Goal: Connect with others: Share content

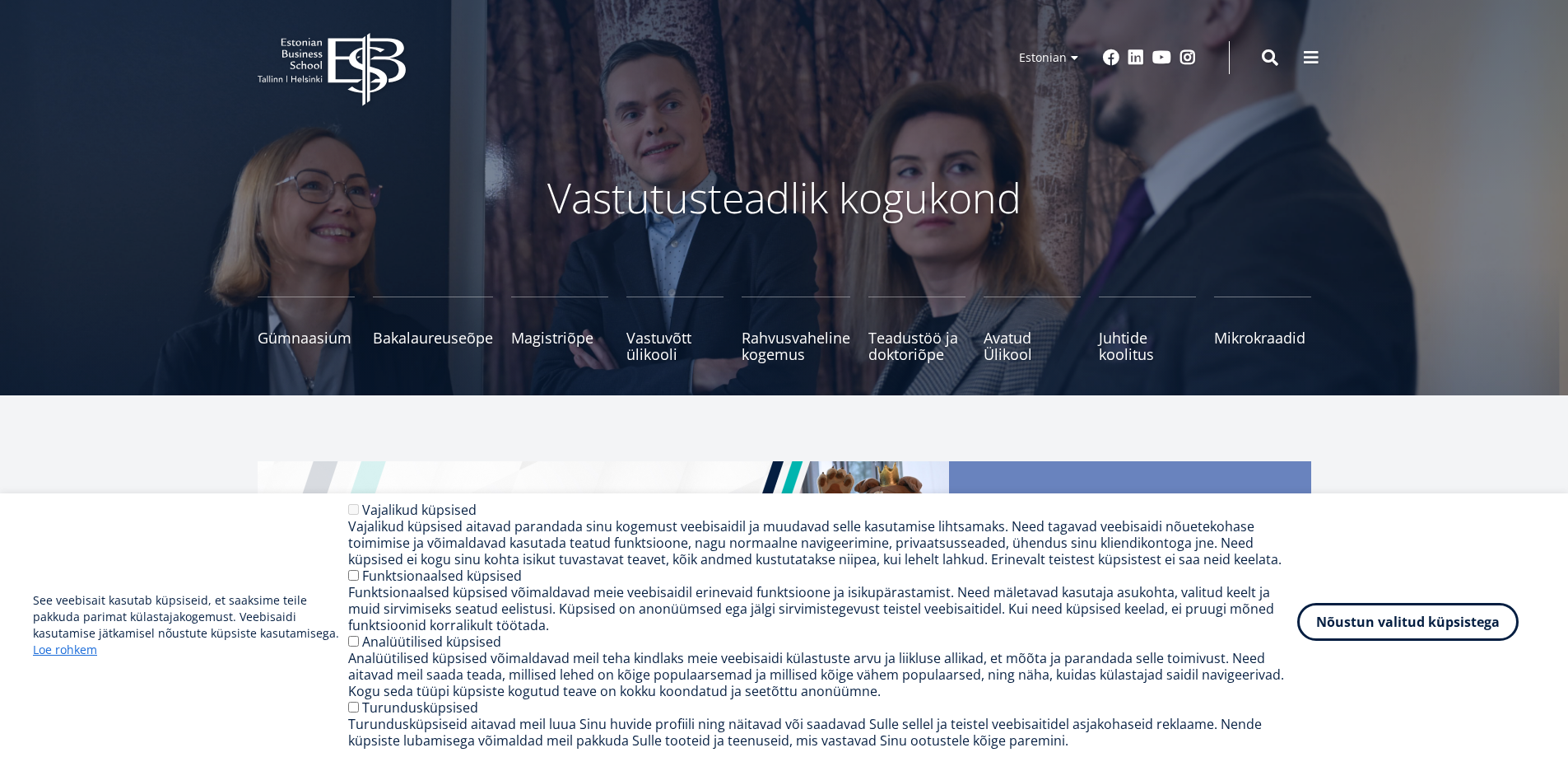
click at [1372, 639] on button "Nõustun valitud küpsistega" at bounding box center [1407, 622] width 221 height 38
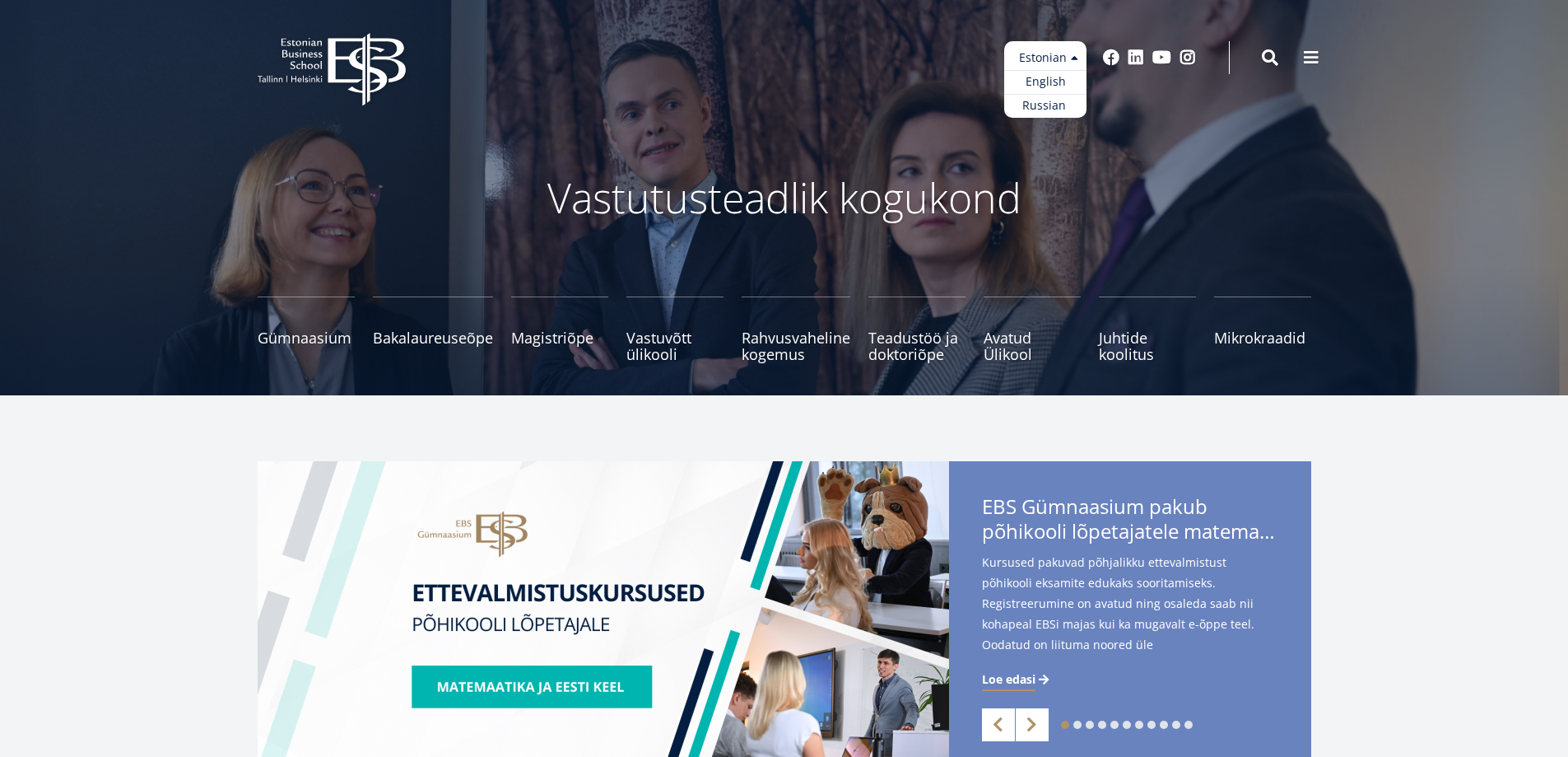
click at [1058, 66] on ul "Estonian English Russian" at bounding box center [1045, 79] width 82 height 77
click at [1051, 77] on link "English" at bounding box center [1045, 82] width 82 height 24
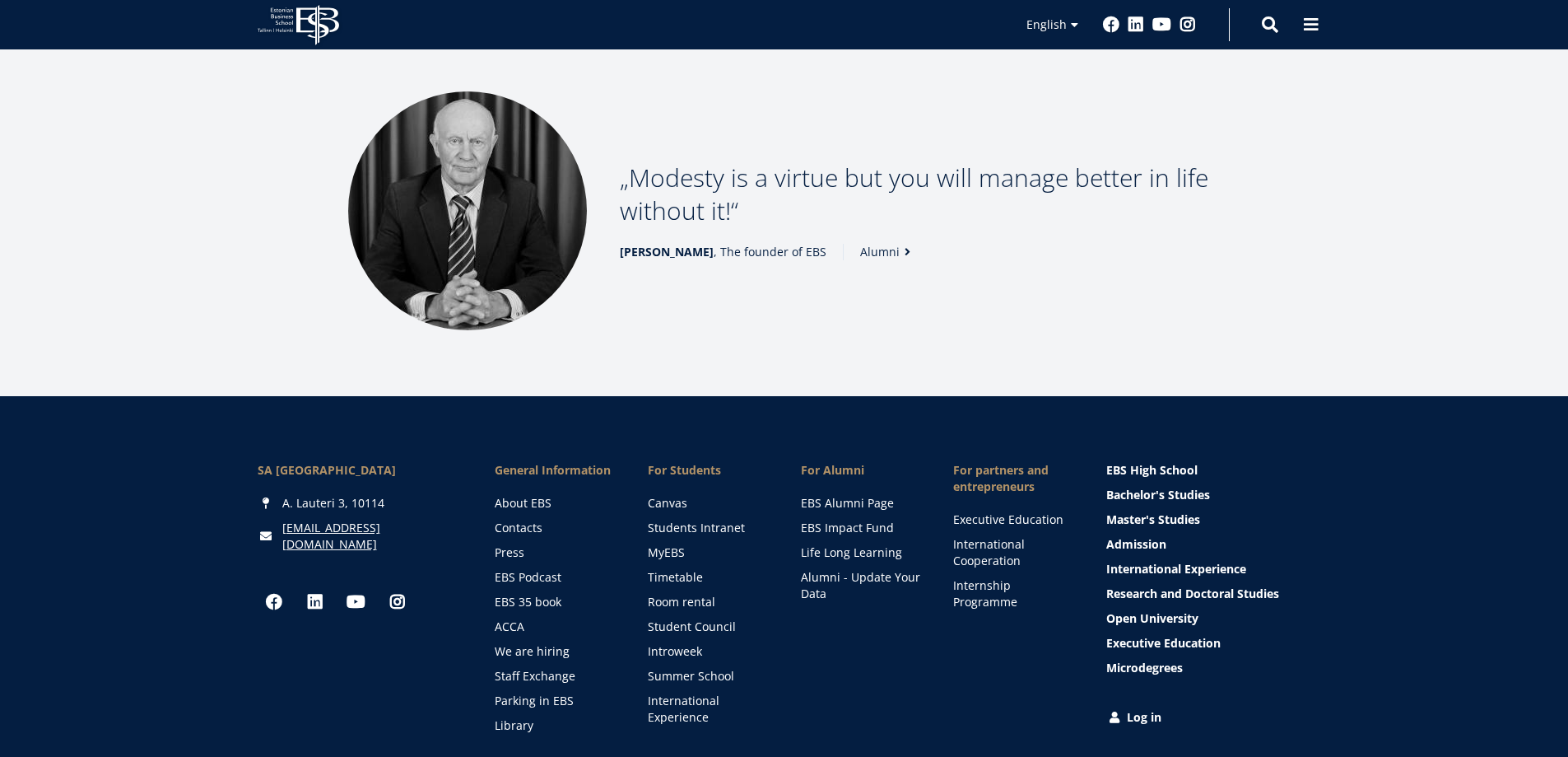
scroll to position [2289, 0]
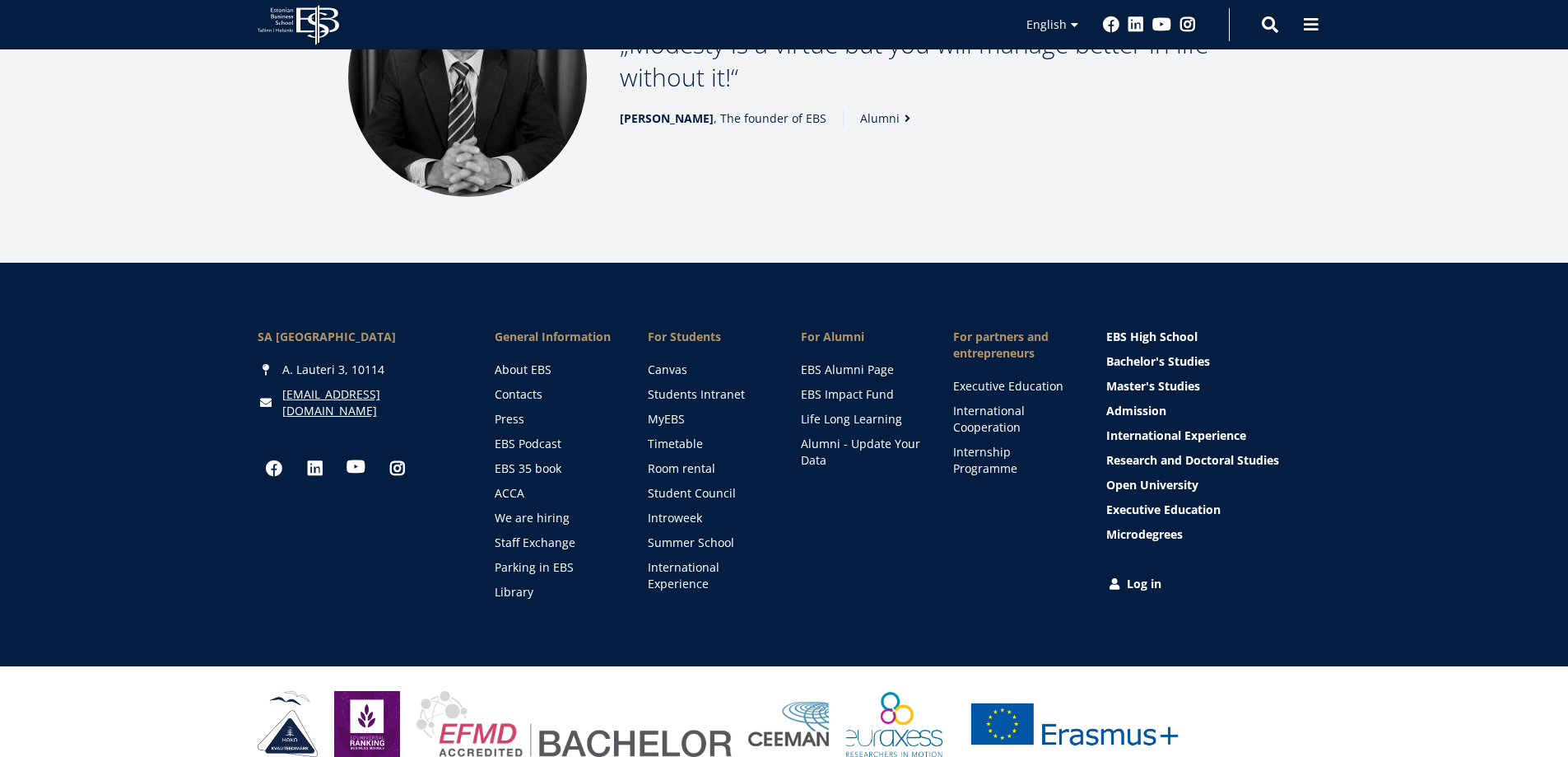
click at [352, 450] on link "Youtube" at bounding box center [356, 466] width 33 height 33
click at [394, 450] on link "Instagram" at bounding box center [397, 466] width 33 height 33
click at [276, 450] on link "Facebook" at bounding box center [274, 466] width 33 height 33
click at [323, 450] on link "Linkedin" at bounding box center [315, 466] width 33 height 33
